Goal: Task Accomplishment & Management: Complete application form

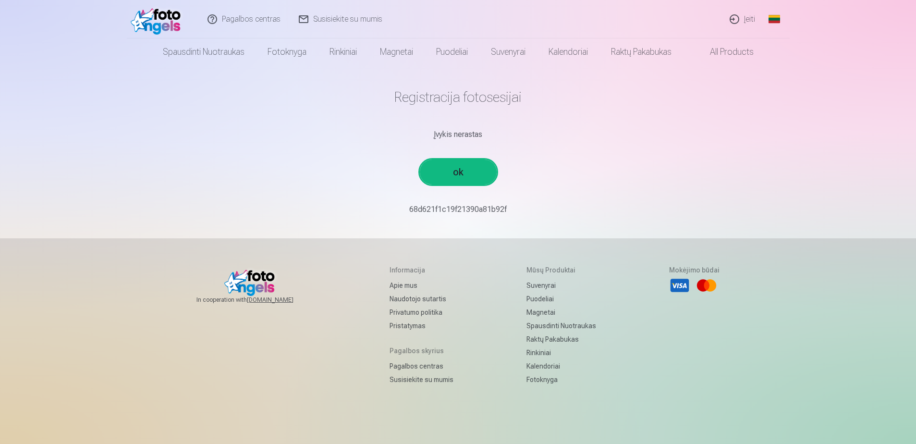
click at [472, 168] on link "ok" at bounding box center [458, 172] width 77 height 25
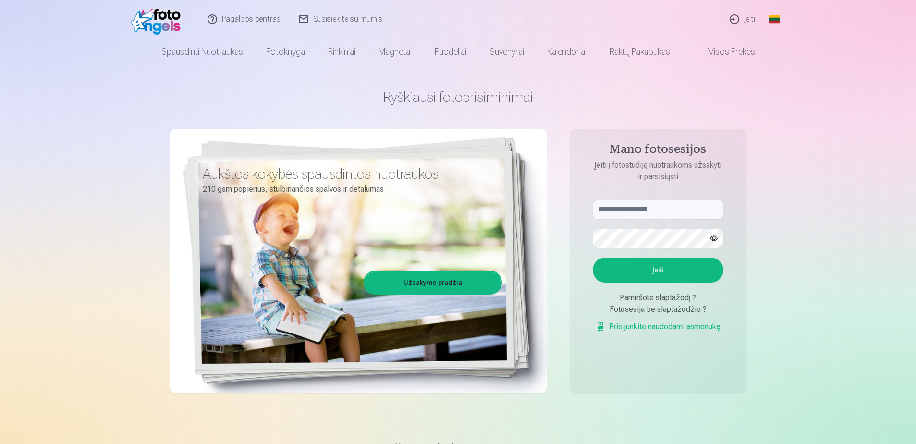
click at [474, 22] on link "Įeiti" at bounding box center [743, 19] width 44 height 38
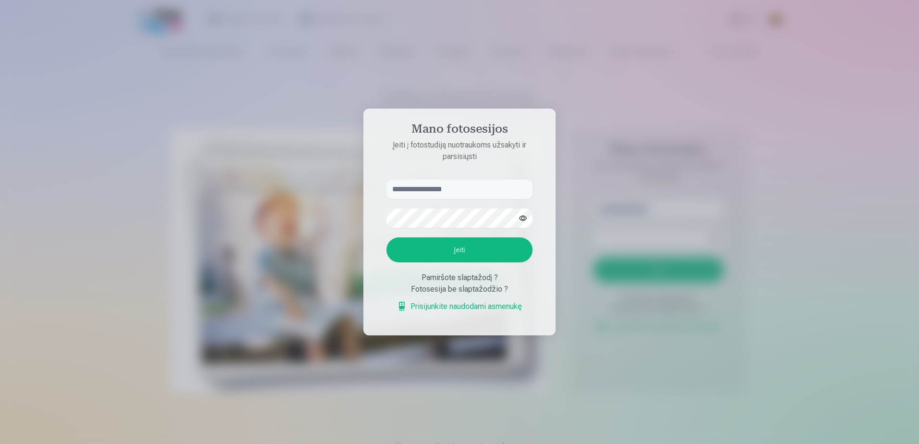
click at [474, 197] on div at bounding box center [459, 222] width 919 height 444
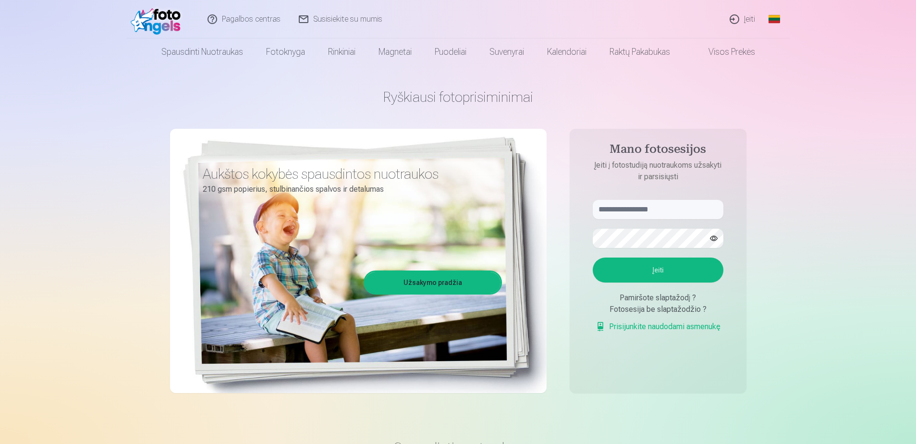
click at [474, 305] on aside "Mano fotosesijos Įeiti į fotostudiją nuotraukoms užsakyti ir parsisiųsti Įeiti …" at bounding box center [658, 261] width 177 height 264
click at [432, 286] on link "Užsakymo pradžia" at bounding box center [433, 282] width 136 height 21
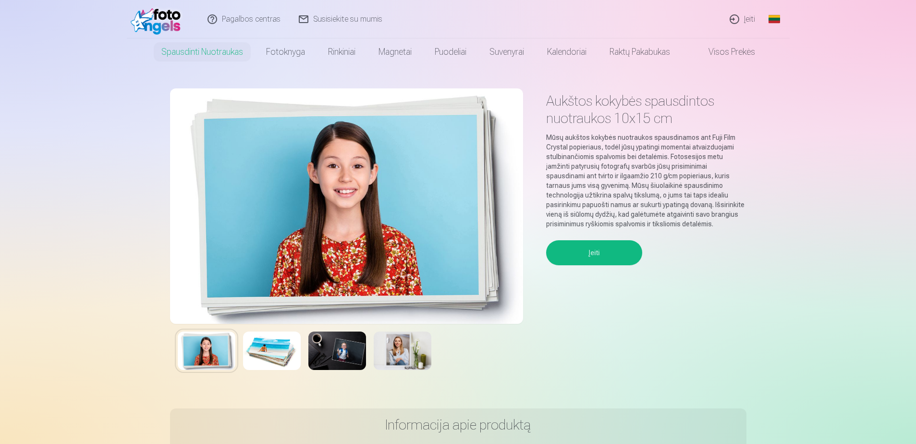
click at [474, 257] on button "Įeiti" at bounding box center [594, 252] width 96 height 25
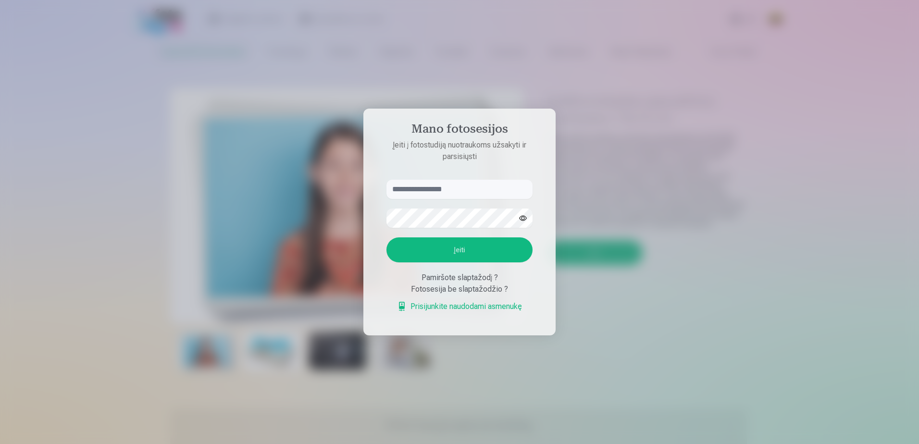
click at [198, 107] on div at bounding box center [459, 222] width 919 height 444
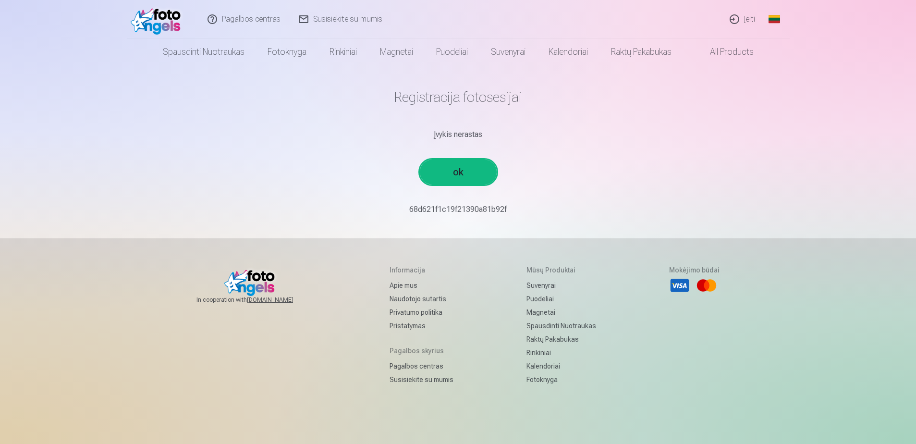
click at [748, 21] on link "Įeiti" at bounding box center [743, 19] width 44 height 38
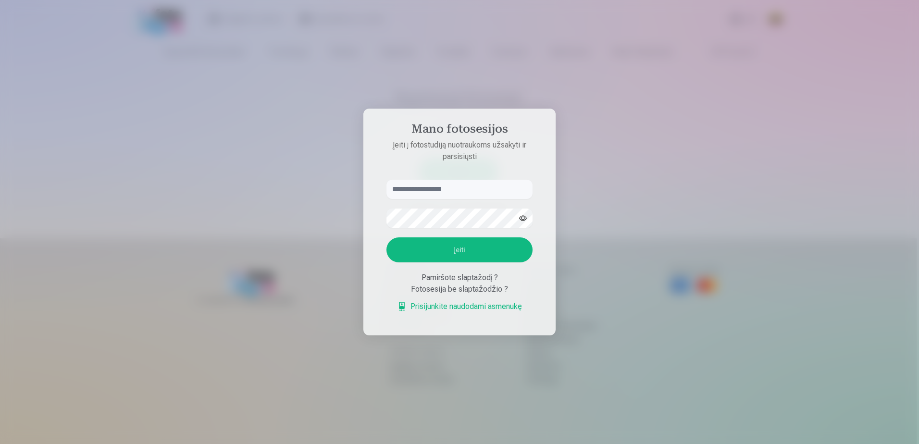
click at [437, 185] on input "text" at bounding box center [459, 189] width 146 height 19
drag, startPoint x: 461, startPoint y: 189, endPoint x: 397, endPoint y: 194, distance: 64.6
click at [397, 194] on input "text" at bounding box center [459, 189] width 146 height 19
